Goal: Register for event/course

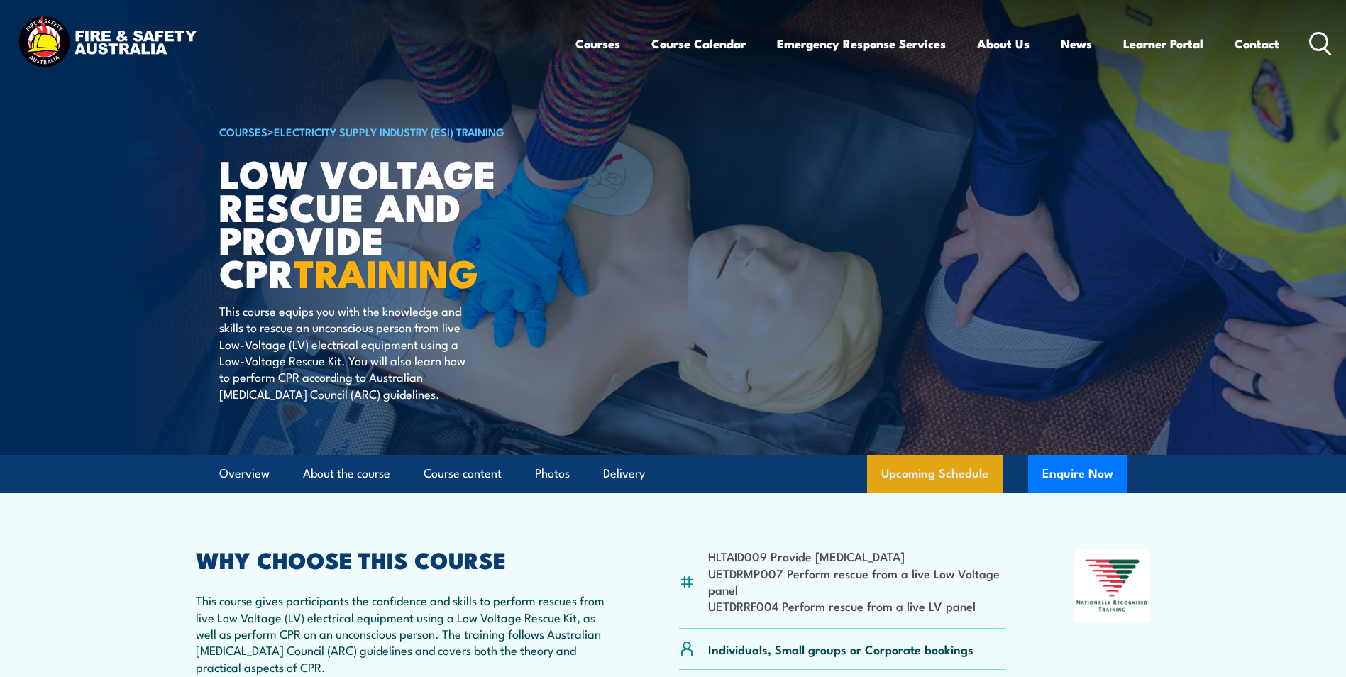
click at [936, 465] on link "Upcoming Schedule" at bounding box center [934, 474] width 135 height 38
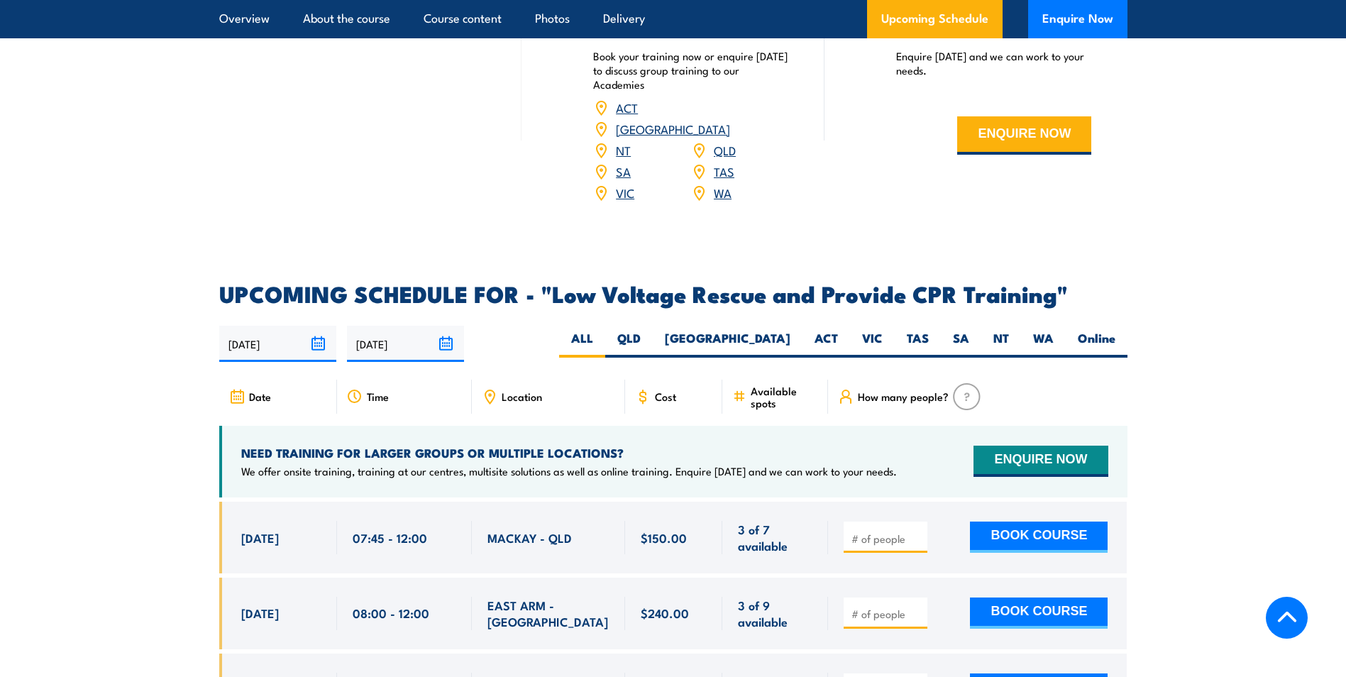
scroll to position [2245, 0]
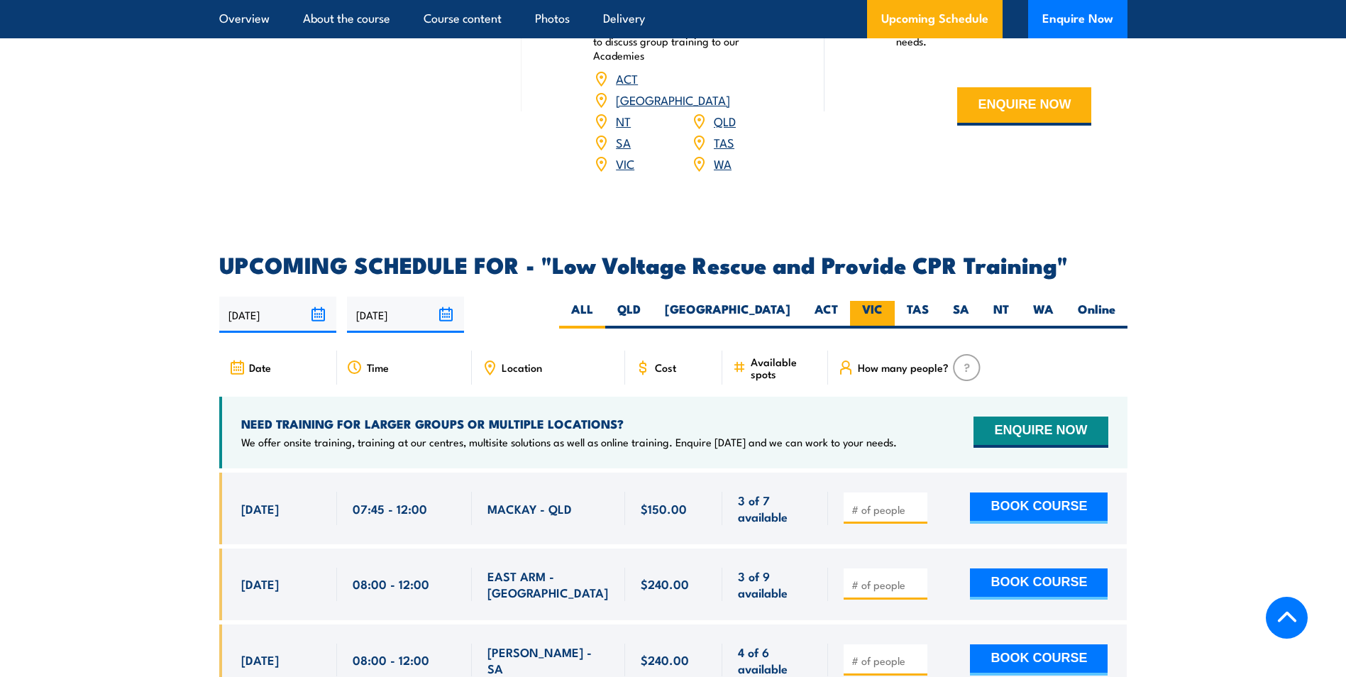
click at [885, 301] on label "VIC" at bounding box center [872, 315] width 45 height 28
click at [885, 301] on input "VIC" at bounding box center [886, 305] width 9 height 9
radio input "true"
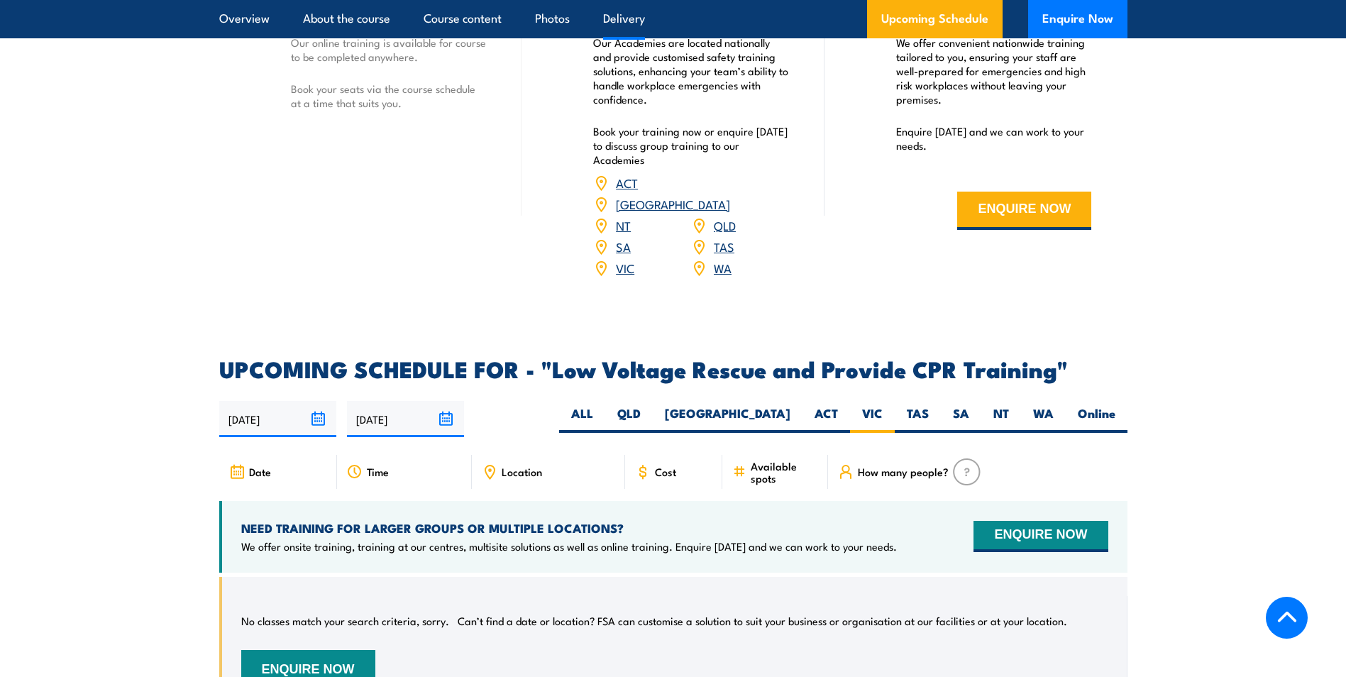
scroll to position [2174, 0]
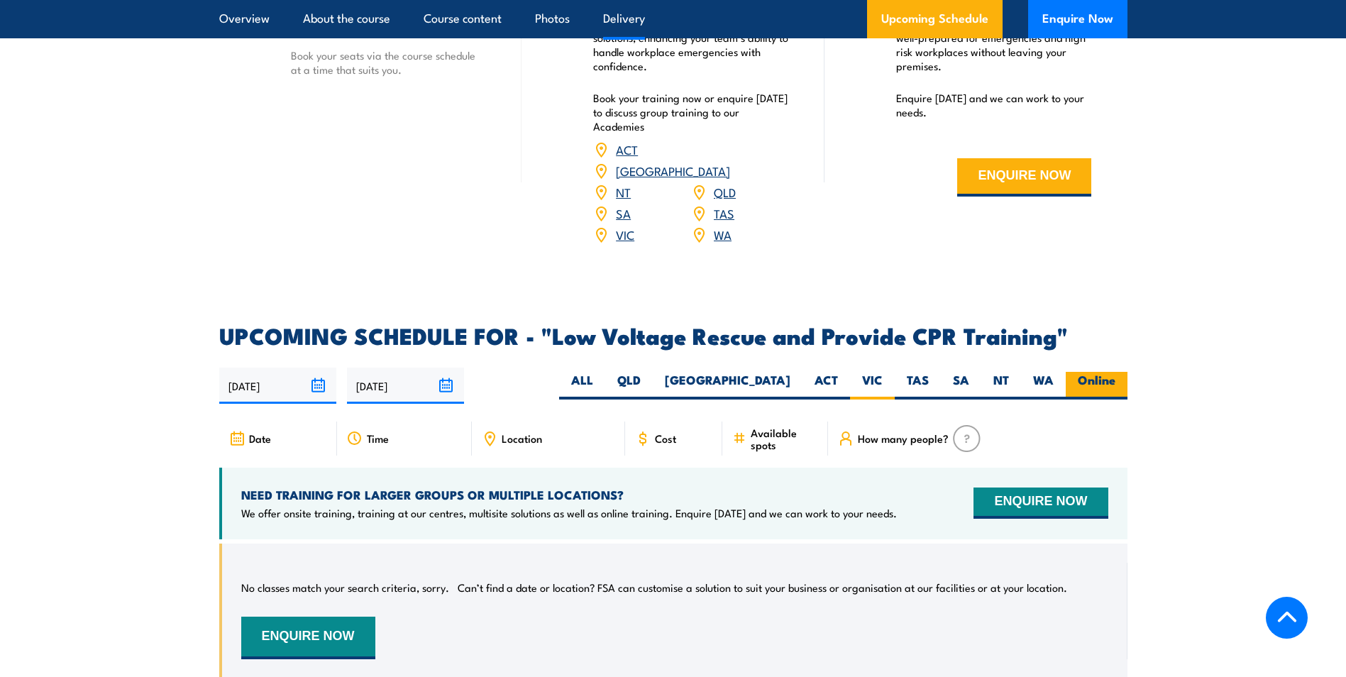
click at [1117, 372] on label "Online" at bounding box center [1096, 386] width 62 height 28
click at [1117, 372] on input "Online" at bounding box center [1119, 376] width 9 height 9
radio input "true"
